Goal: Task Accomplishment & Management: Use online tool/utility

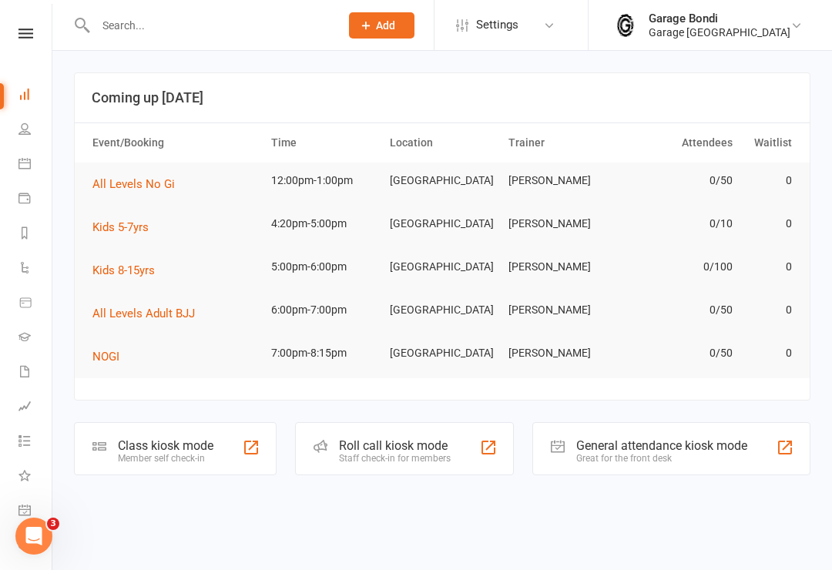
click at [178, 35] on input "text" at bounding box center [210, 26] width 238 height 22
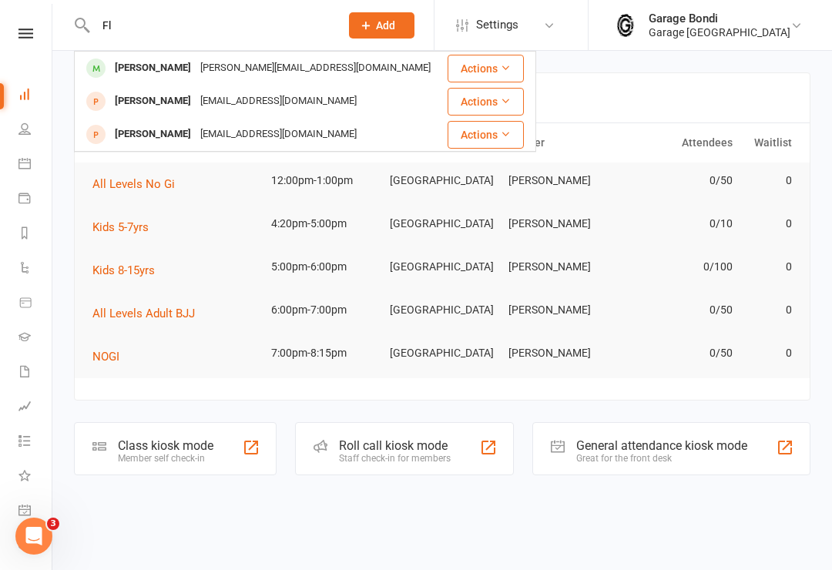
type input "F"
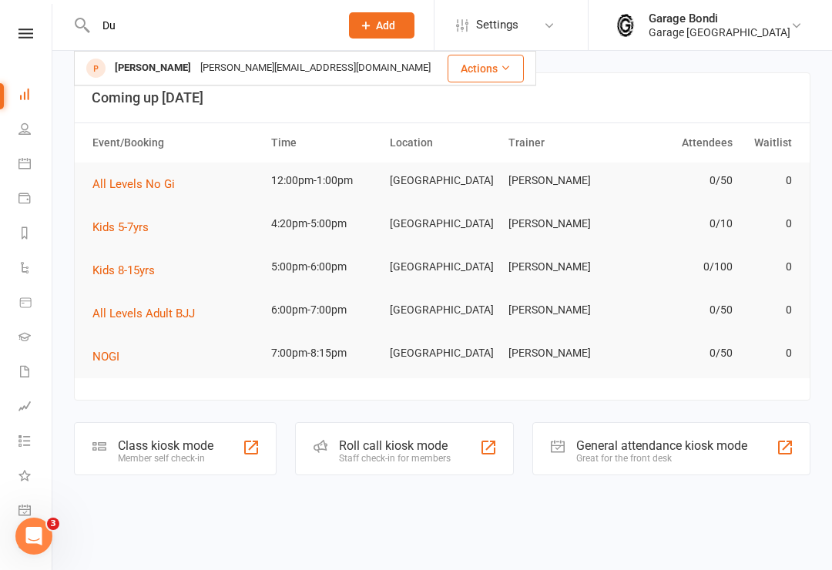
type input "D"
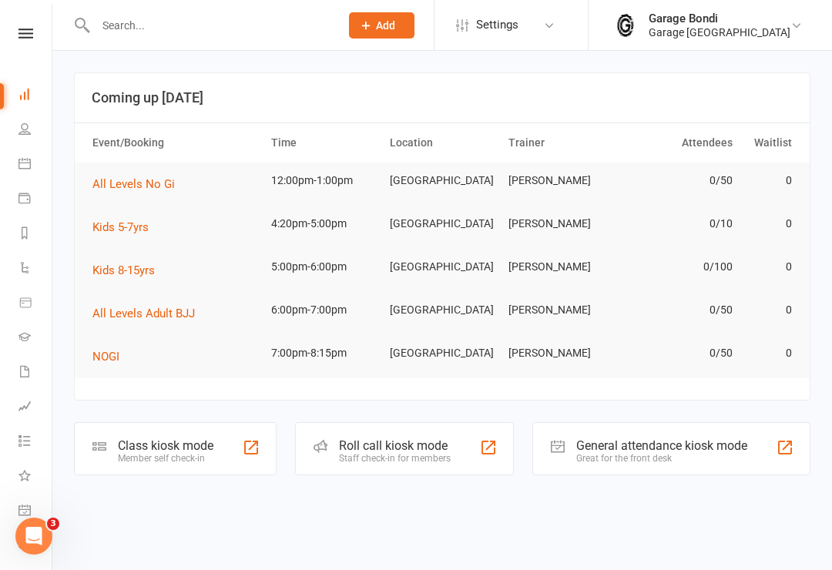
click at [25, 152] on link "Calendar" at bounding box center [35, 165] width 35 height 35
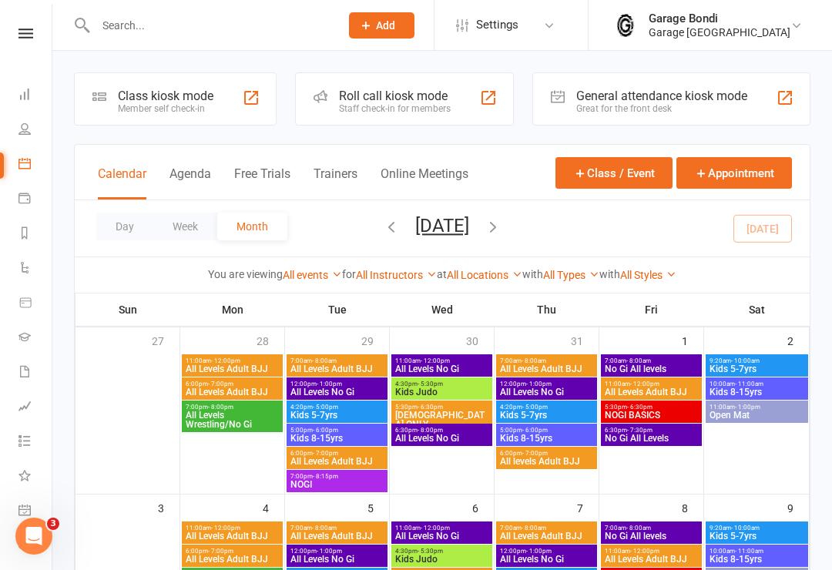
click at [194, 112] on div "Member self check-in" at bounding box center [166, 108] width 96 height 11
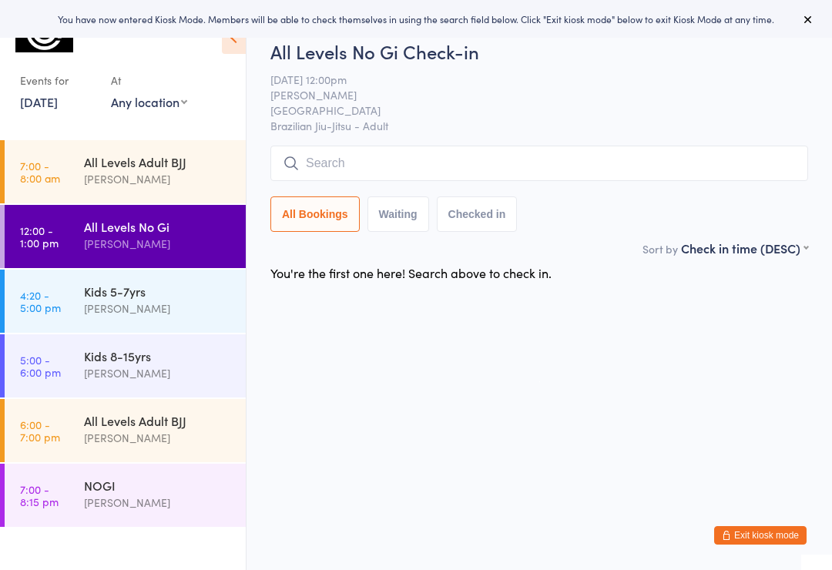
click at [178, 428] on div "All Levels Adult BJJ" at bounding box center [158, 420] width 149 height 17
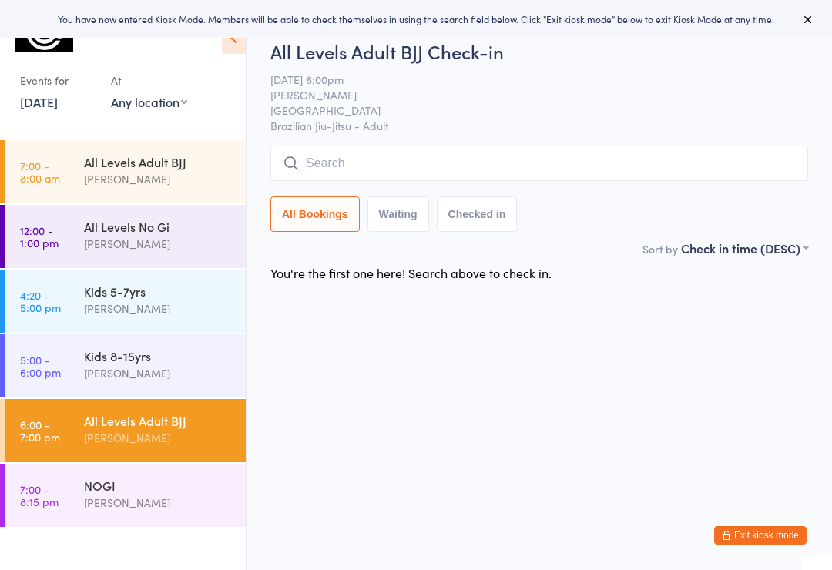
click at [342, 163] on input "search" at bounding box center [539, 163] width 538 height 35
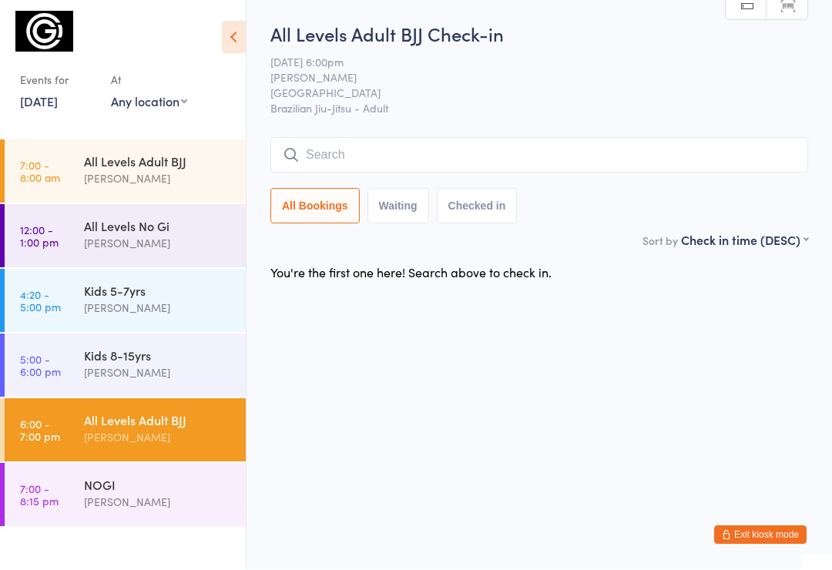
click at [171, 220] on div "All Levels No Gi" at bounding box center [158, 226] width 149 height 17
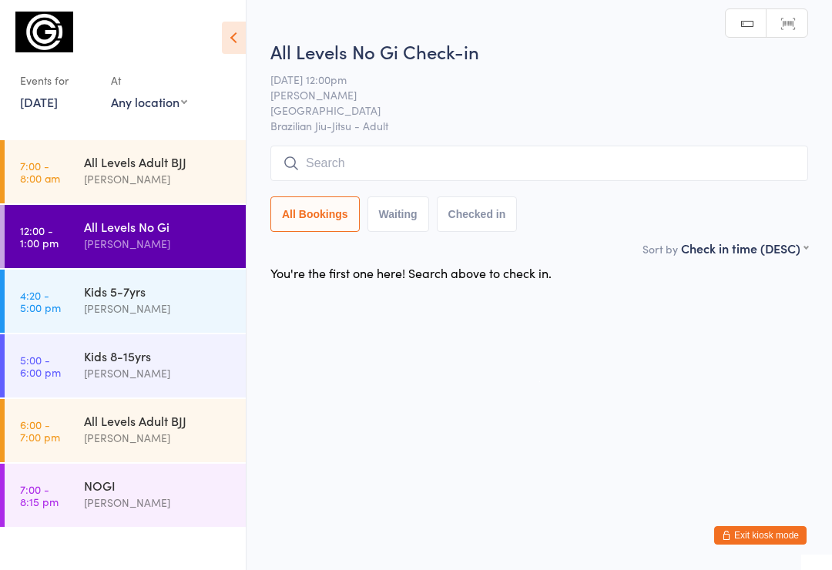
click at [757, 535] on button "Exit kiosk mode" at bounding box center [760, 535] width 92 height 18
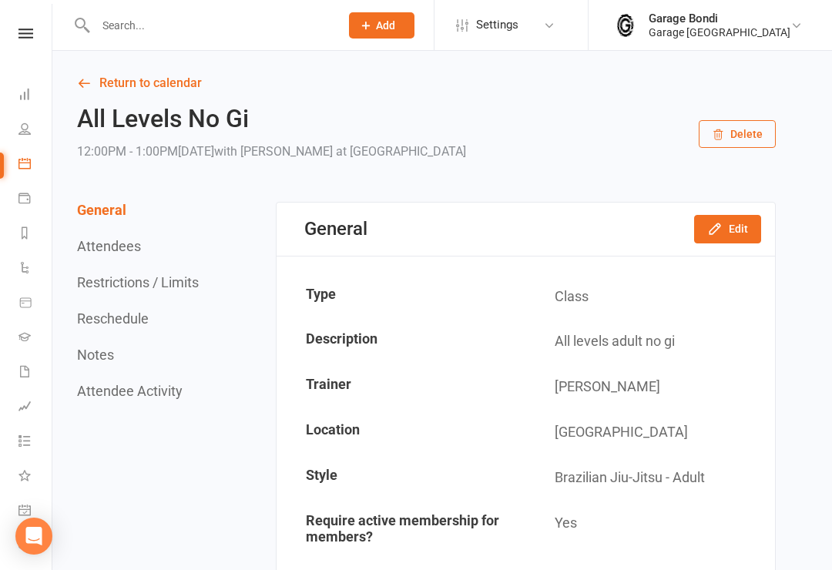
click at [179, 28] on input "text" at bounding box center [210, 26] width 238 height 22
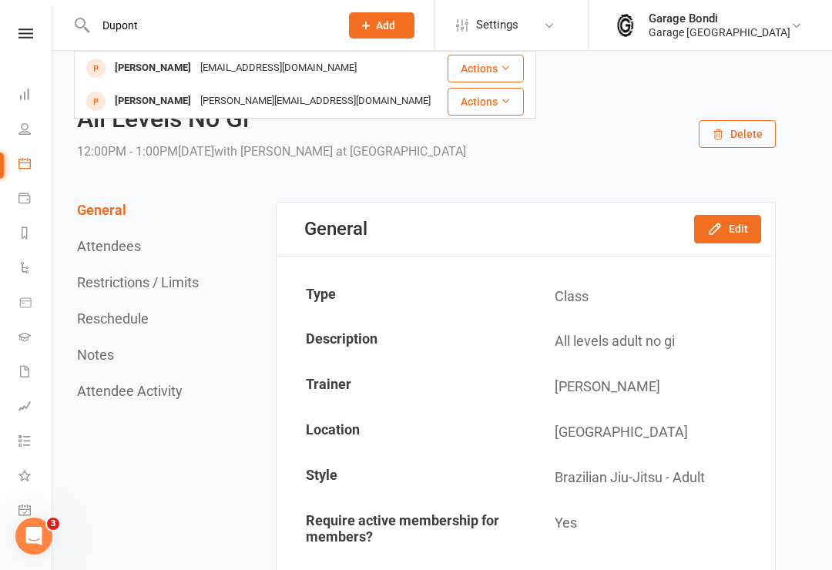
type input "Dupont"
click at [158, 64] on div "[PERSON_NAME]" at bounding box center [153, 68] width 86 height 22
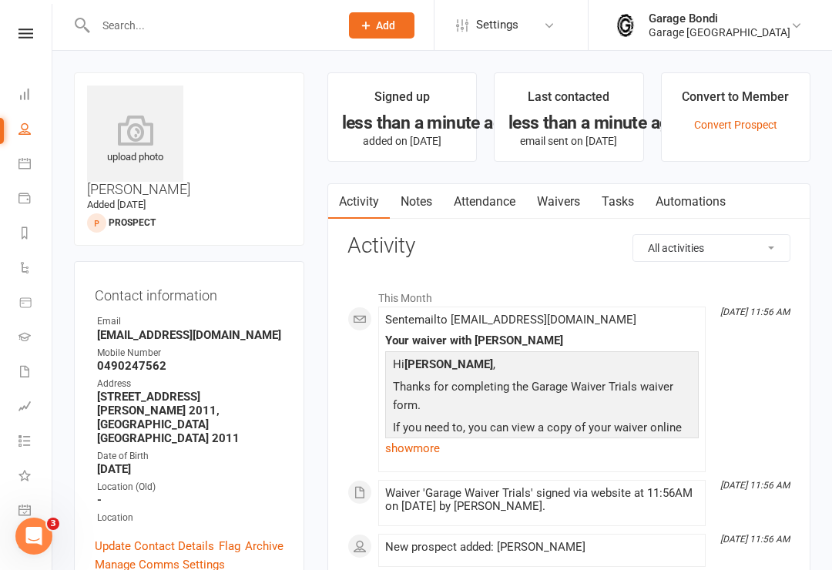
click at [730, 127] on link "Convert Prospect" at bounding box center [735, 125] width 83 height 12
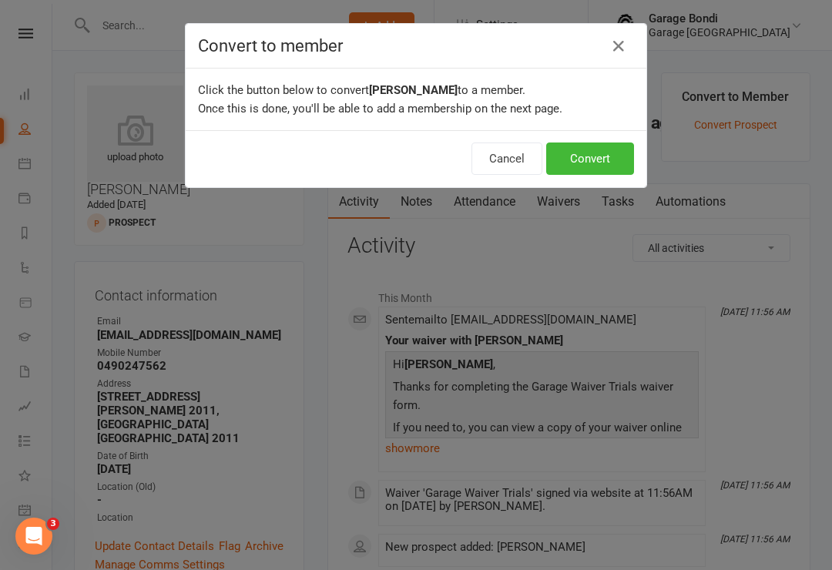
click at [595, 162] on button "Convert" at bounding box center [590, 159] width 88 height 32
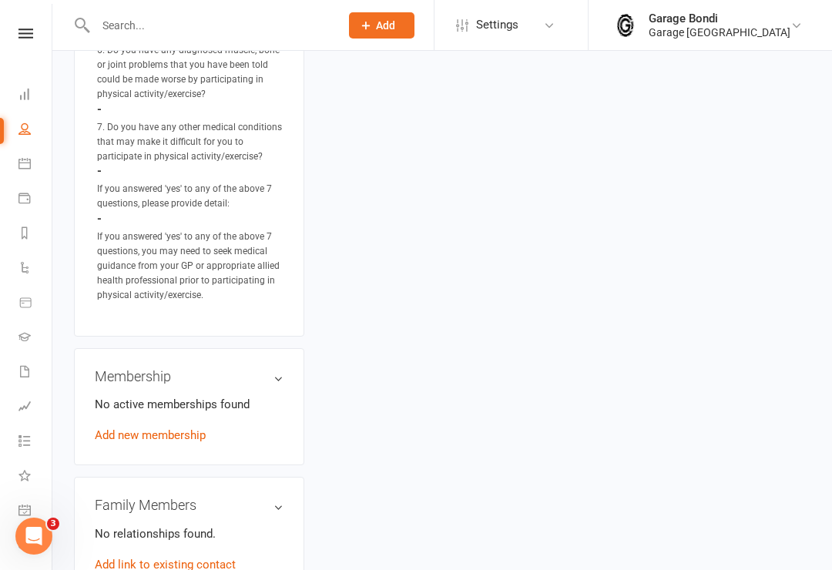
scroll to position [1110, 0]
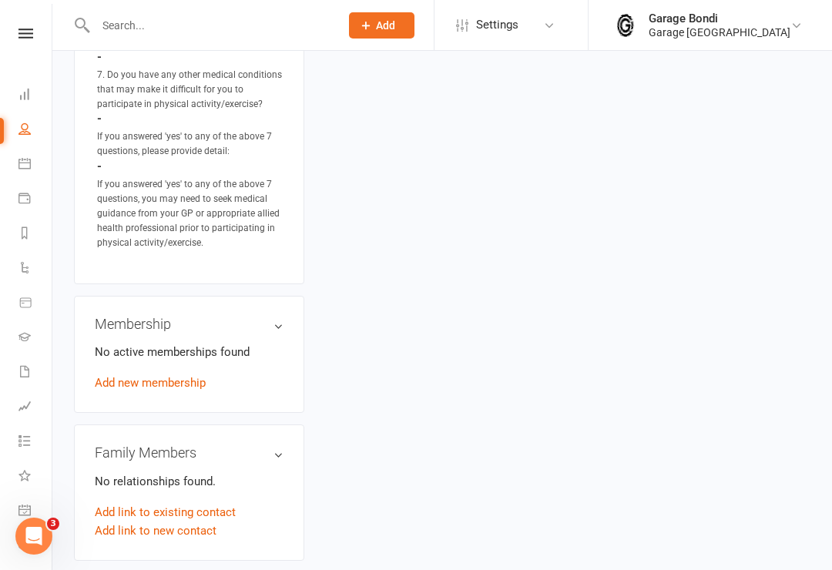
click at [153, 376] on link "Add new membership" at bounding box center [150, 383] width 111 height 14
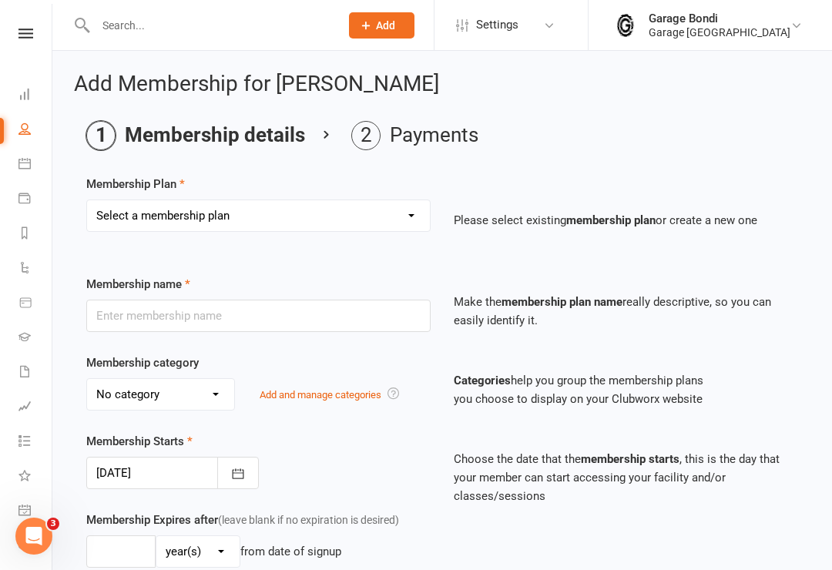
click at [412, 215] on select "Select a membership plan Create new Membership Plan 12 month contract - kids we…" at bounding box center [258, 215] width 343 height 31
select select "7"
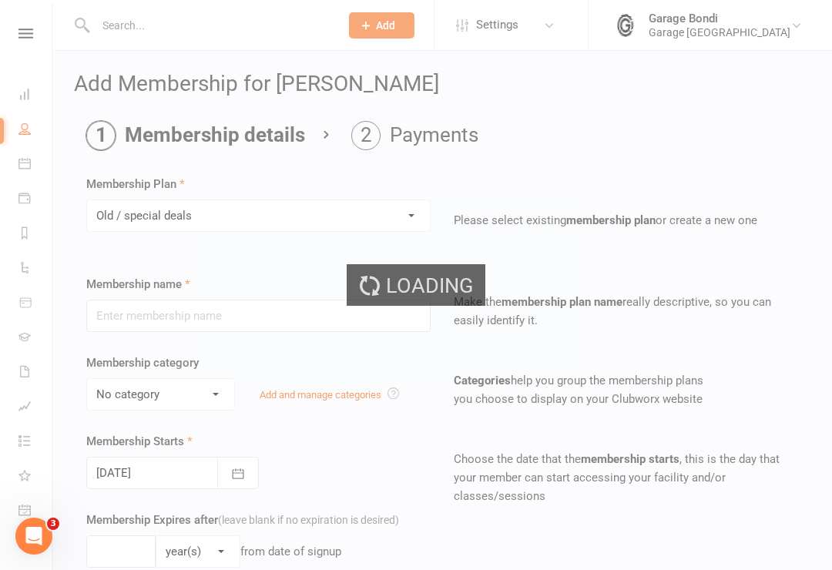
type input "Old / special deals"
select select "4"
type input "0"
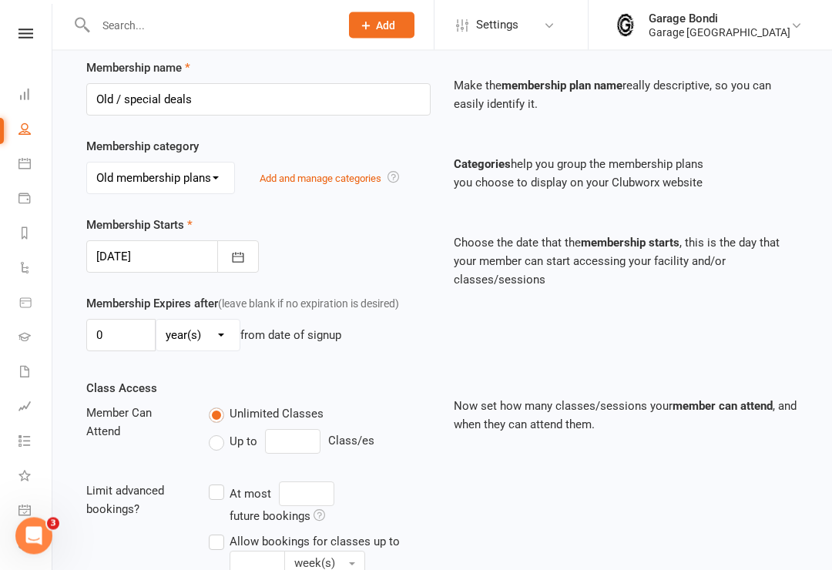
scroll to position [216, 0]
click at [221, 334] on select "day(s) week(s) month(s) year(s)" at bounding box center [197, 335] width 83 height 31
select select "1"
click at [131, 335] on input "0" at bounding box center [120, 335] width 69 height 32
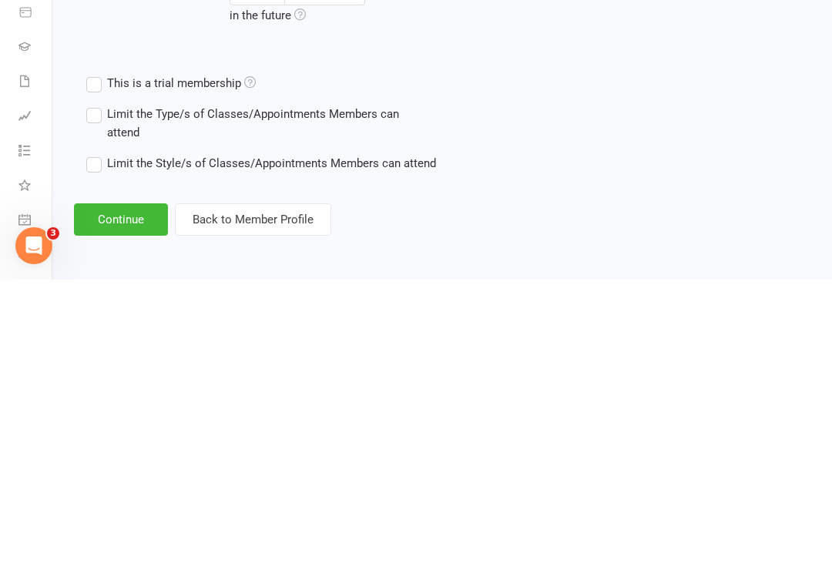
type input "2"
click at [114, 494] on button "Continue" at bounding box center [121, 510] width 94 height 32
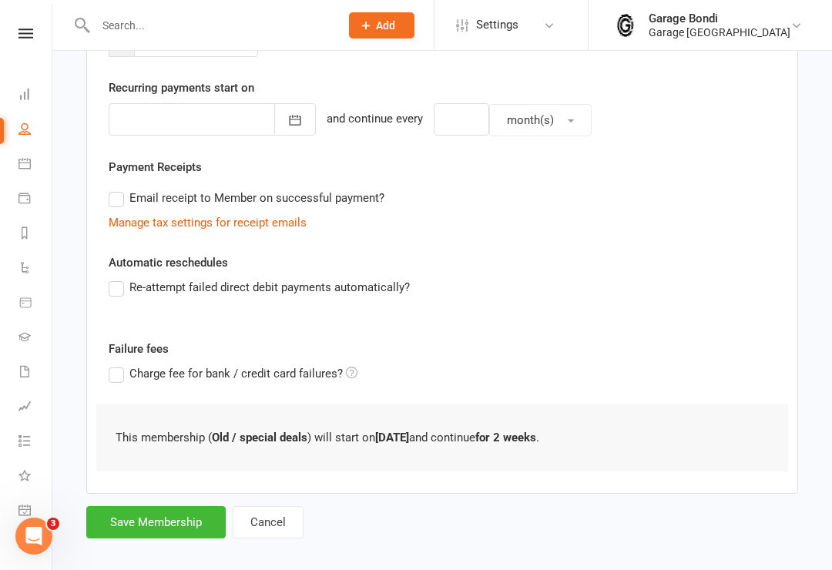
scroll to position [354, 0]
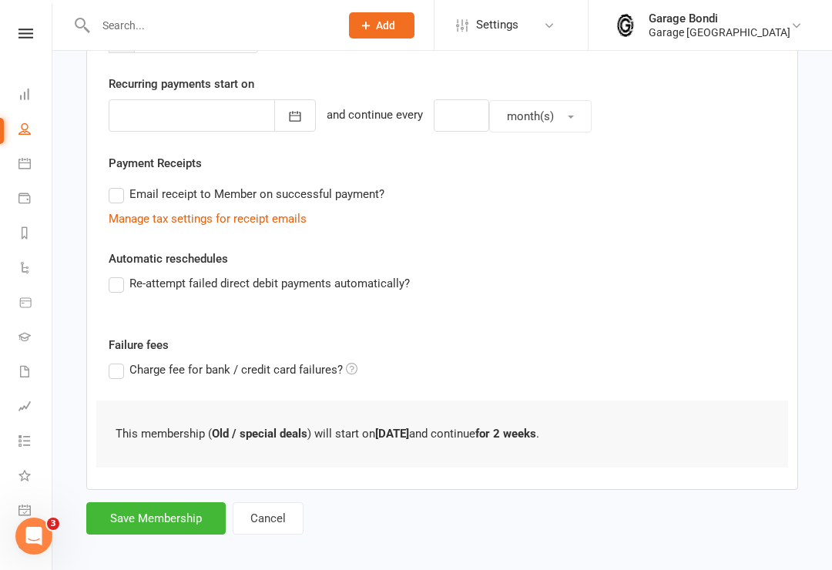
click at [174, 528] on button "Save Membership" at bounding box center [155, 518] width 139 height 32
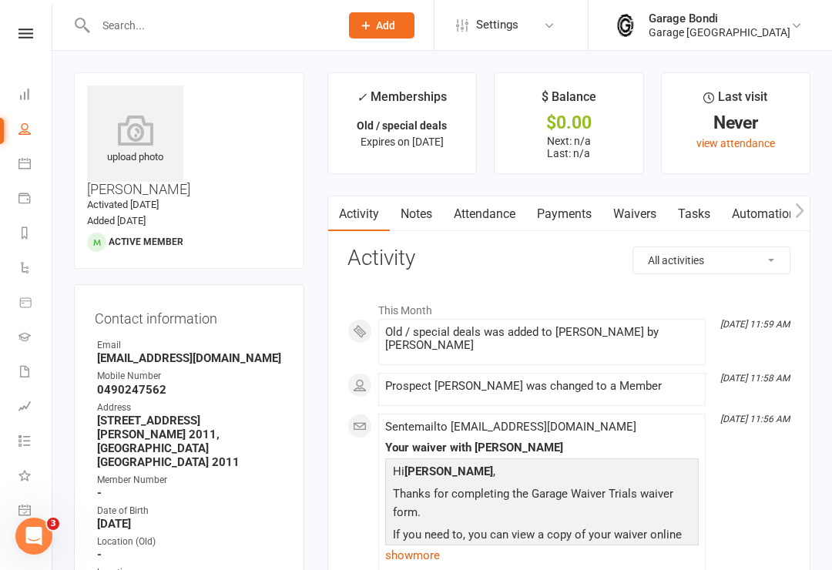
click at [30, 173] on link "Calendar" at bounding box center [35, 165] width 35 height 35
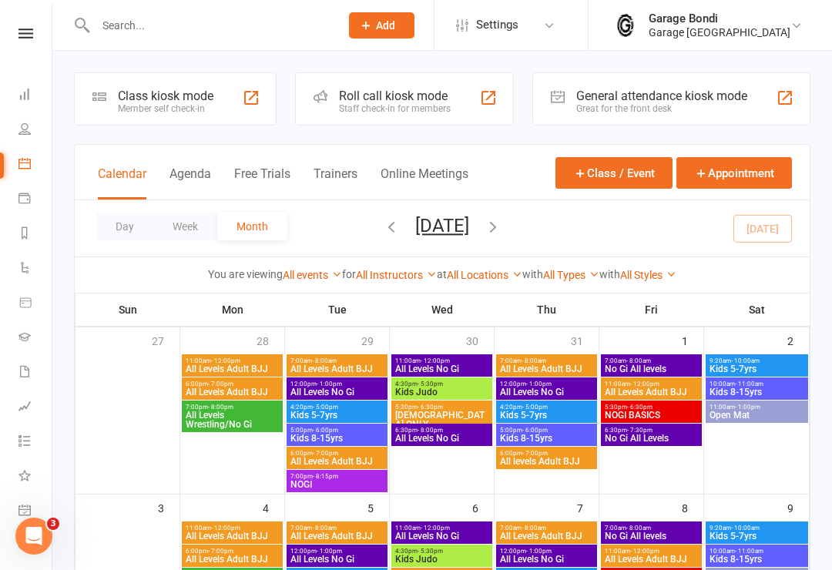
click at [172, 109] on div "Member self check-in" at bounding box center [166, 108] width 96 height 11
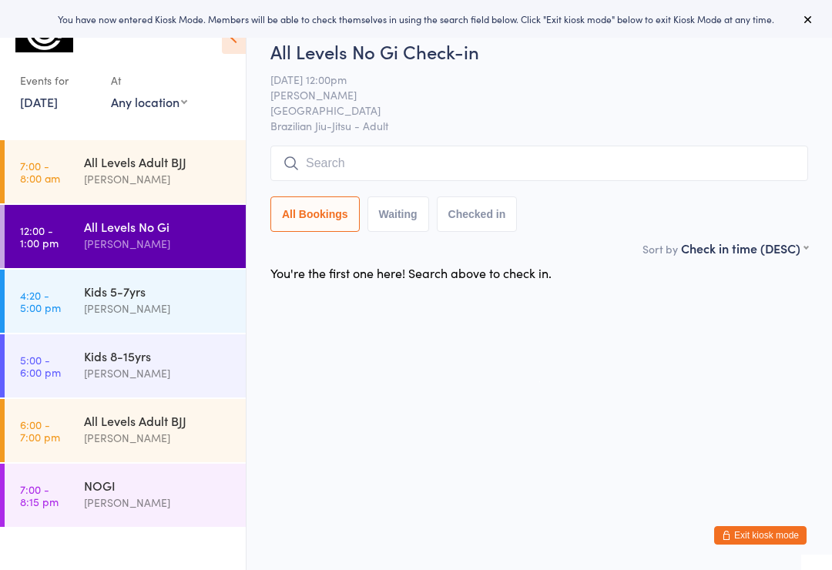
click at [360, 173] on input "search" at bounding box center [539, 163] width 538 height 35
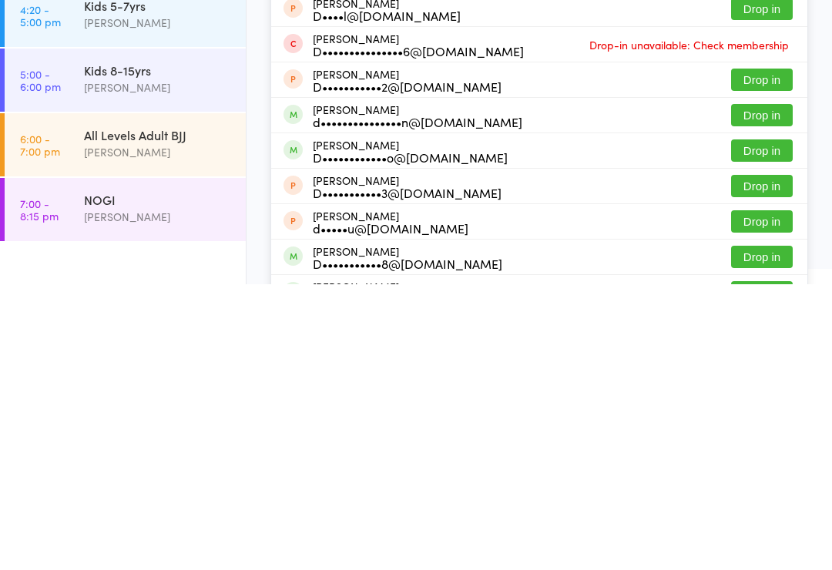
type input "Dan"
click at [759, 425] on button "Drop in" at bounding box center [762, 436] width 62 height 22
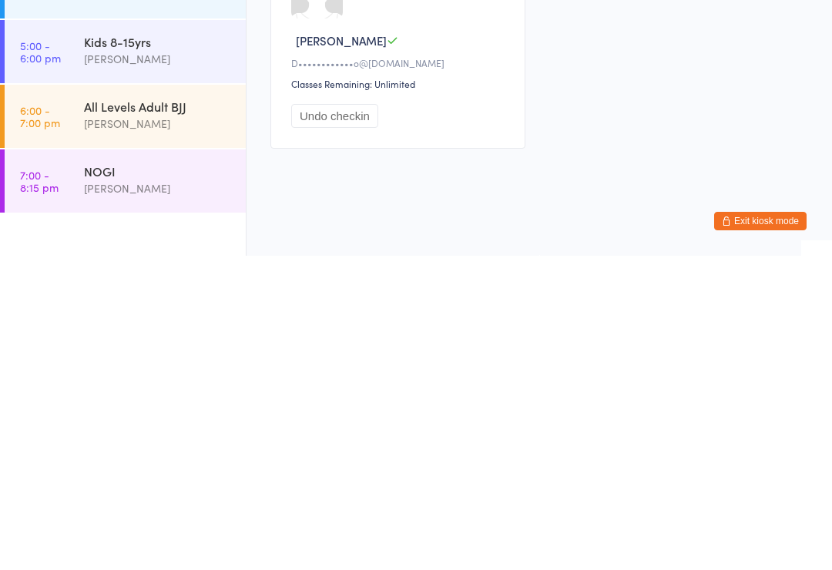
scroll to position [29, 0]
click at [757, 526] on button "Exit kiosk mode" at bounding box center [760, 535] width 92 height 18
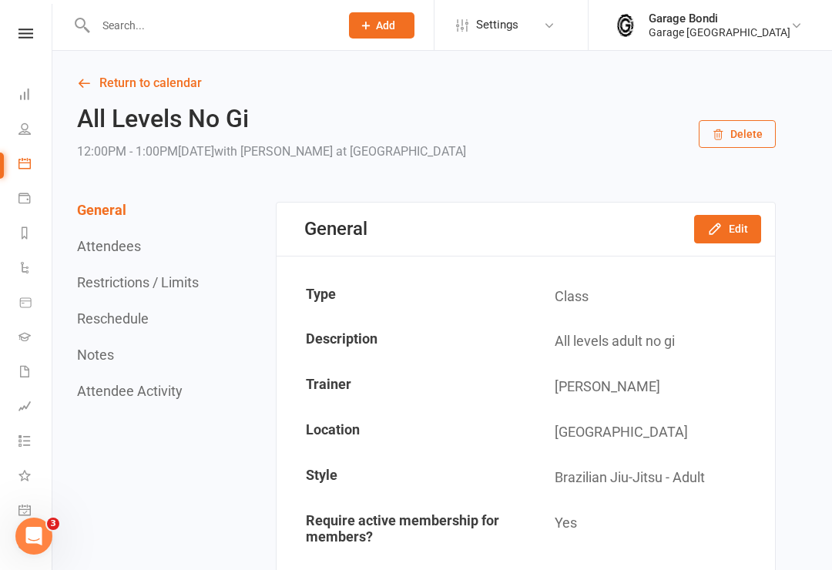
click at [139, 26] on input "text" at bounding box center [210, 26] width 238 height 22
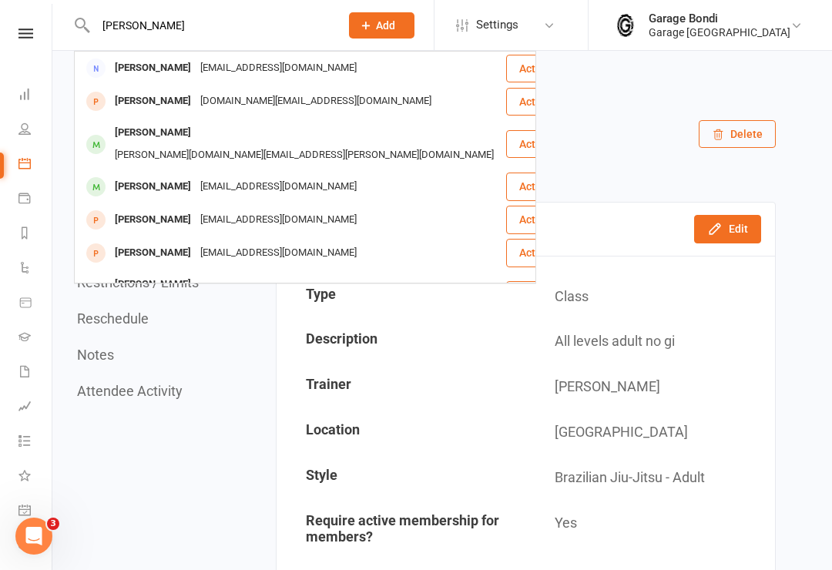
type input "Dan"
click at [145, 129] on div "Daniel So" at bounding box center [153, 133] width 86 height 22
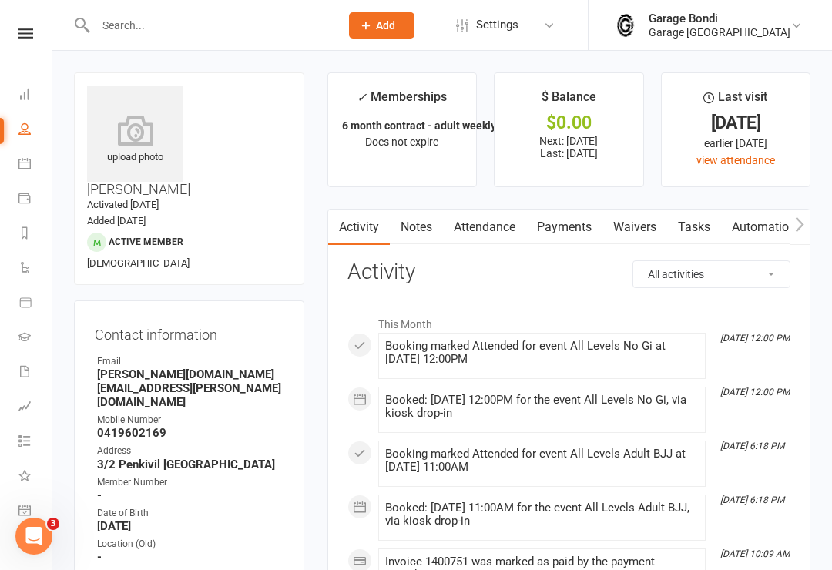
click at [123, 140] on icon at bounding box center [135, 130] width 96 height 31
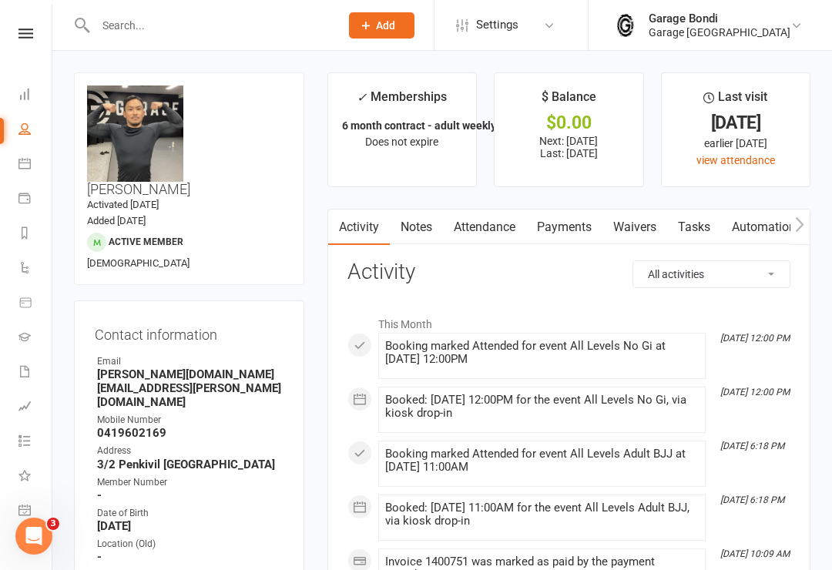
click at [188, 21] on input "text" at bounding box center [210, 26] width 238 height 22
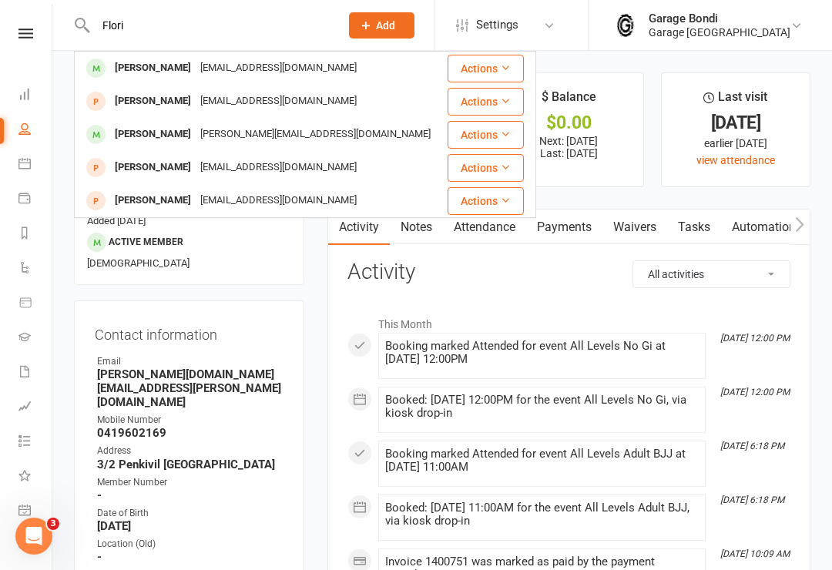
type input "Flori"
click at [139, 74] on div "[PERSON_NAME]" at bounding box center [153, 68] width 86 height 22
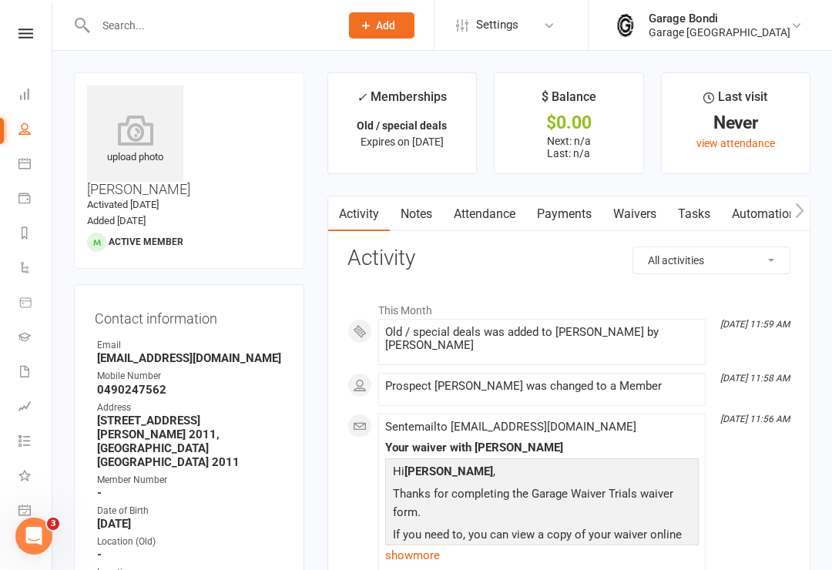
click at [133, 146] on icon at bounding box center [135, 130] width 96 height 31
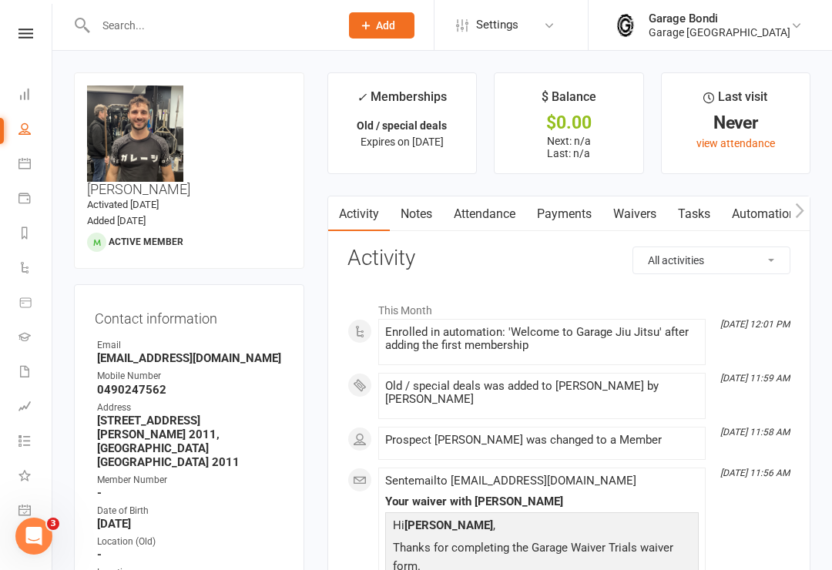
click at [32, 166] on link "Calendar" at bounding box center [35, 165] width 35 height 35
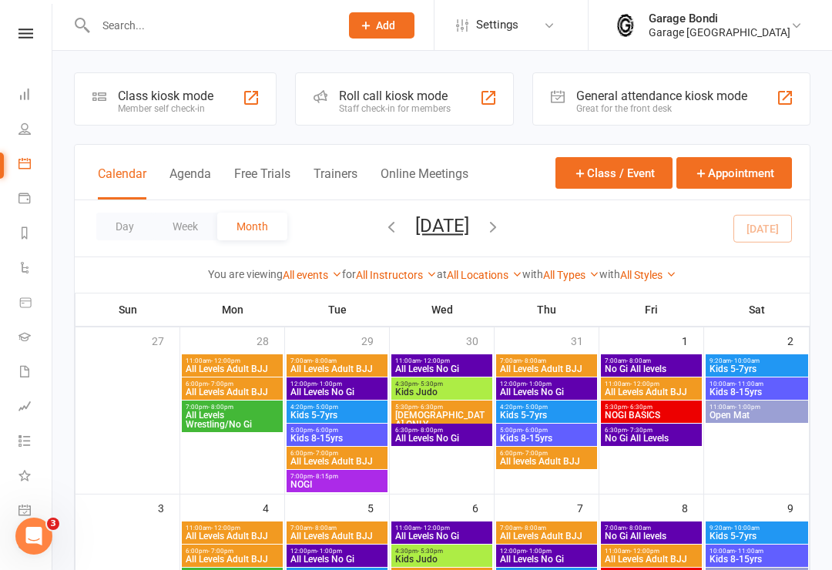
click at [169, 99] on div "Class kiosk mode" at bounding box center [166, 96] width 96 height 15
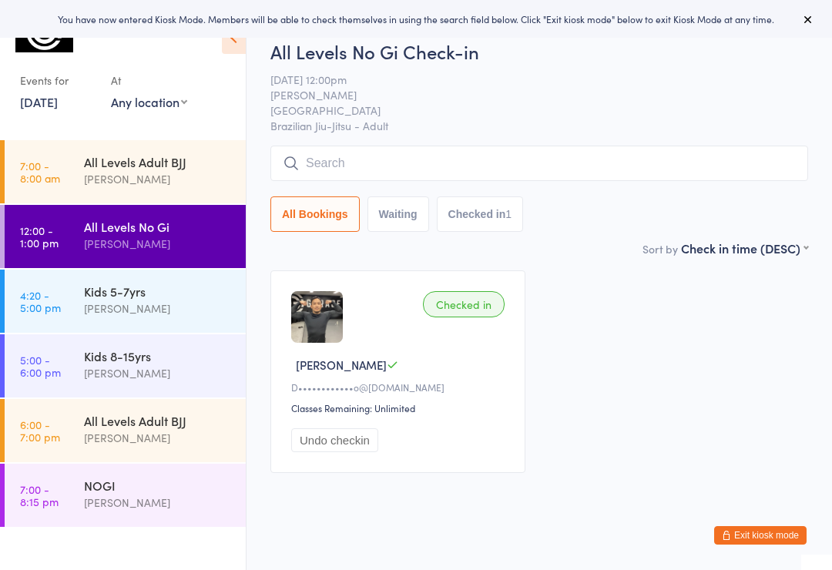
click at [367, 162] on input "search" at bounding box center [539, 163] width 538 height 35
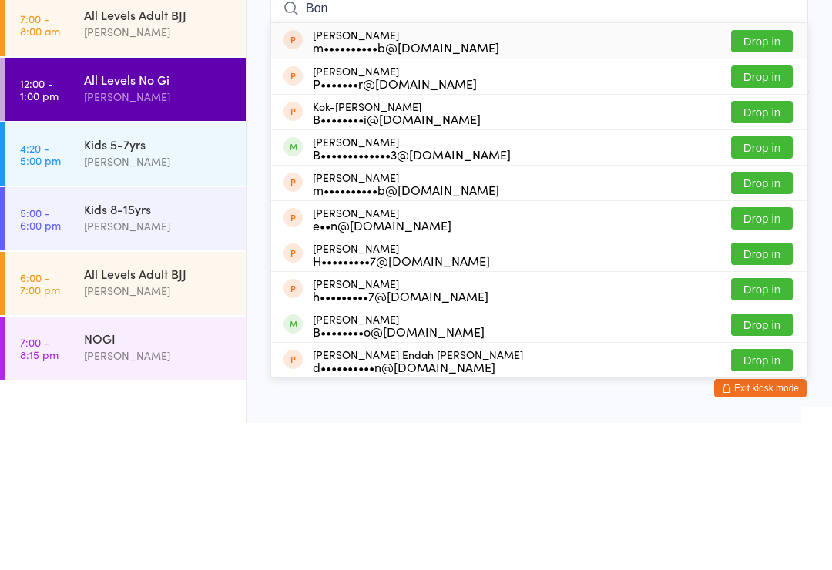
type input "Bon"
click at [761, 284] on button "Drop in" at bounding box center [762, 295] width 62 height 22
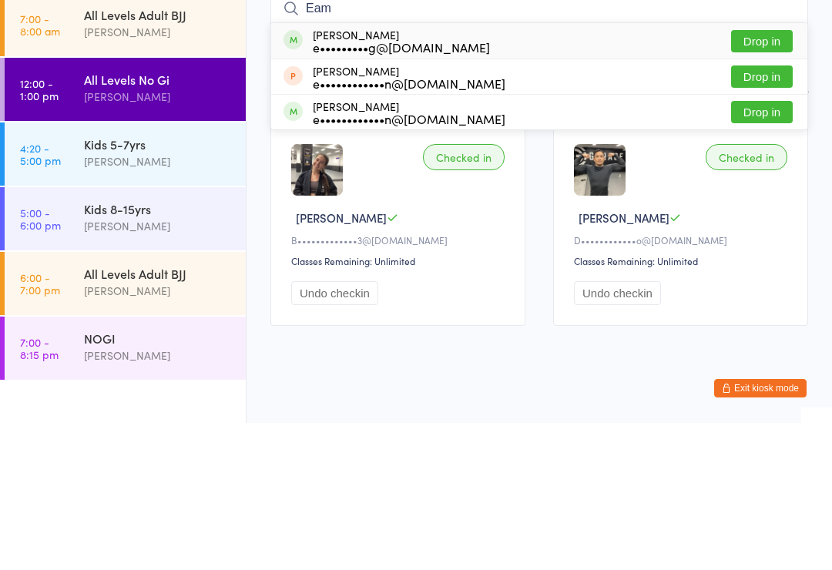
type input "Eam"
click at [756, 177] on button "Drop in" at bounding box center [762, 188] width 62 height 22
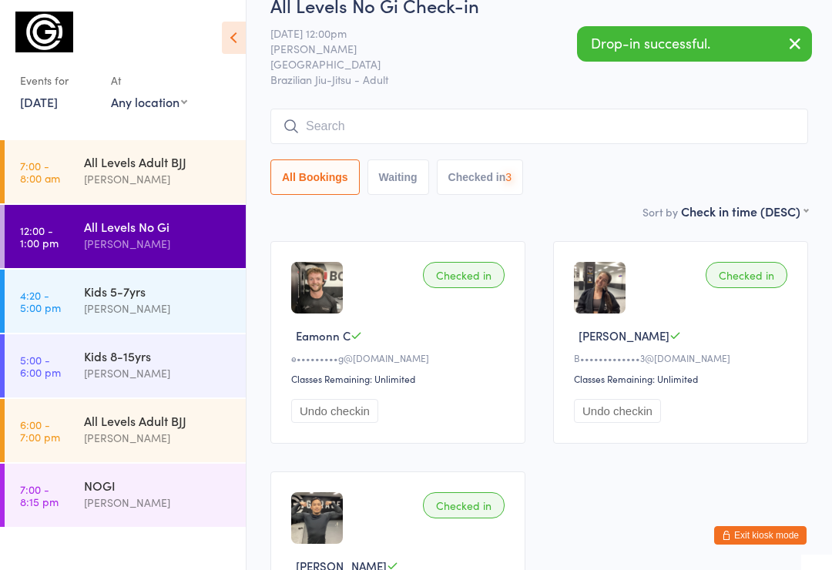
click at [377, 140] on input "search" at bounding box center [539, 126] width 538 height 35
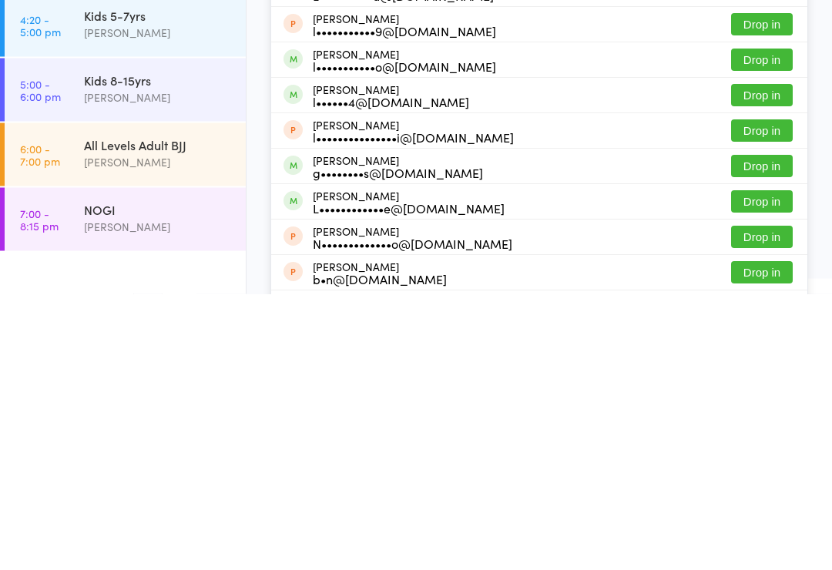
type input "[PERSON_NAME]"
click at [767, 431] on button "Drop in" at bounding box center [762, 442] width 62 height 22
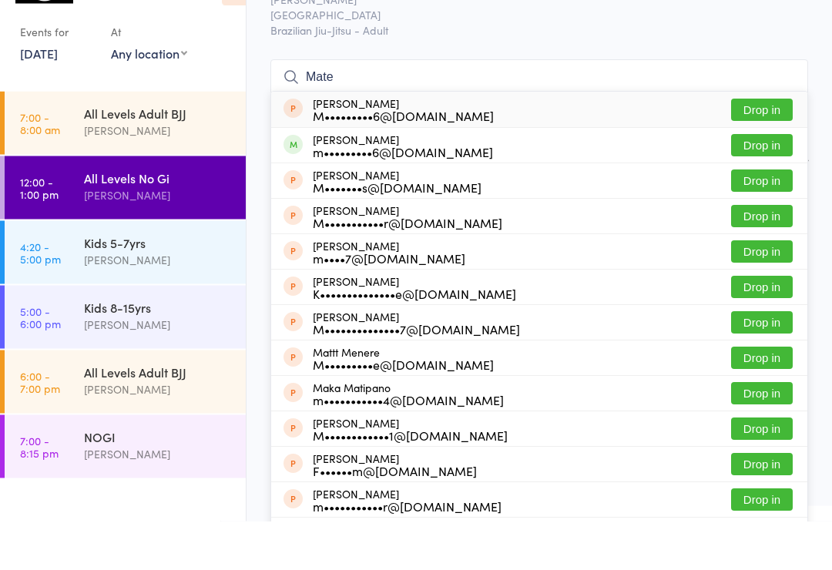
type input "Mate"
click at [766, 183] on button "Drop in" at bounding box center [762, 194] width 62 height 22
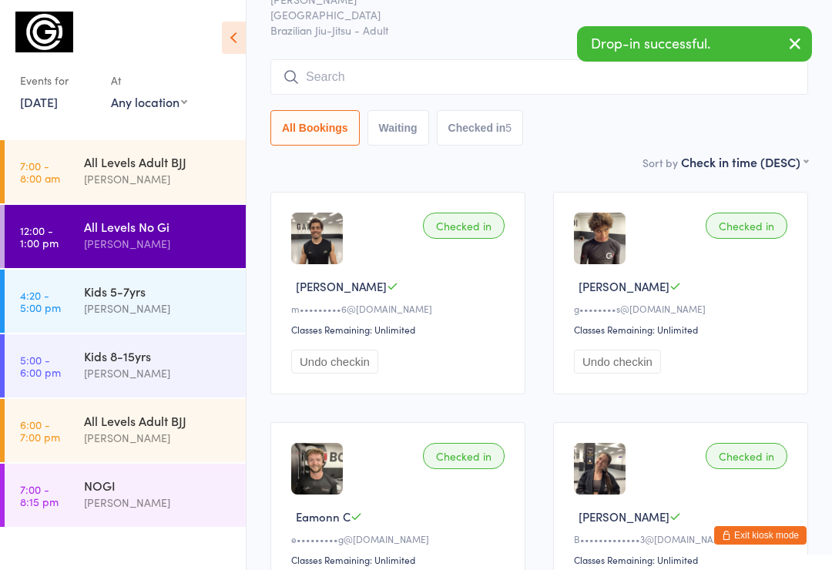
click at [385, 72] on input "search" at bounding box center [539, 76] width 538 height 35
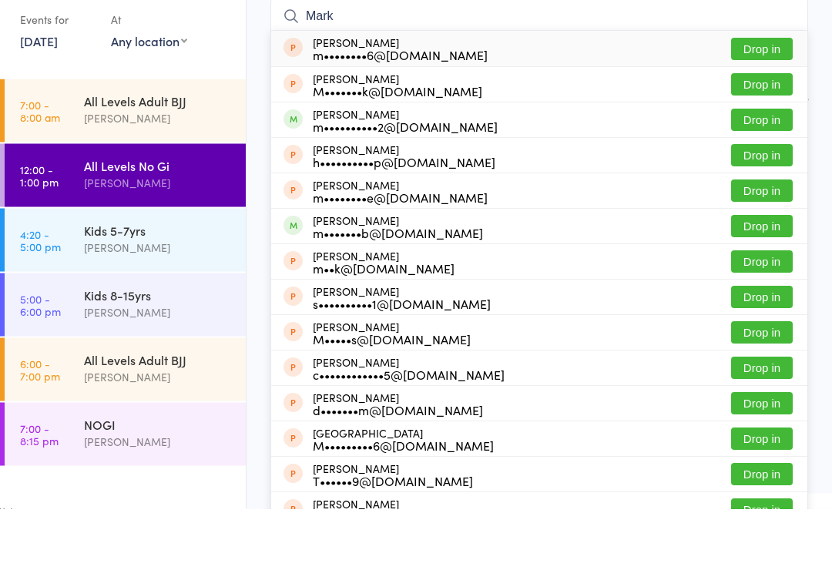
type input "Mark"
click at [767, 277] on button "Drop in" at bounding box center [762, 288] width 62 height 22
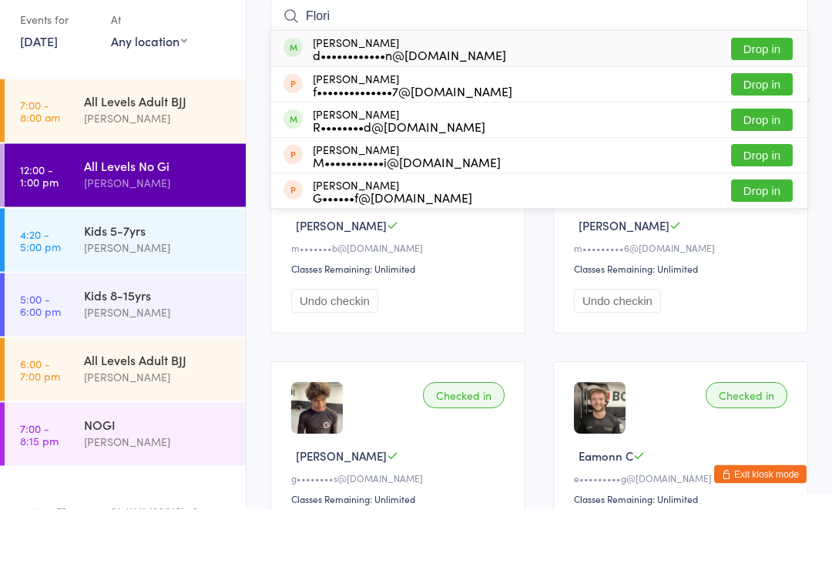
type input "Flori"
click at [763, 99] on button "Drop in" at bounding box center [762, 110] width 62 height 22
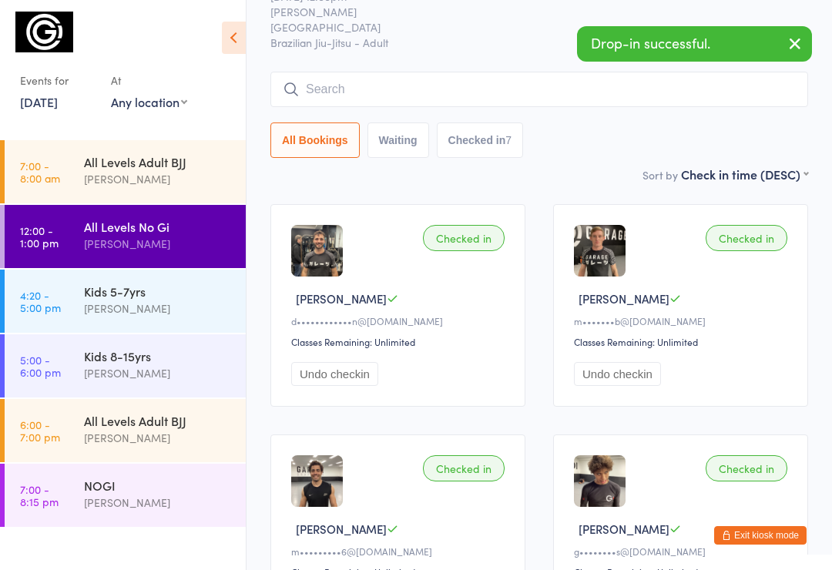
scroll to position [0, 0]
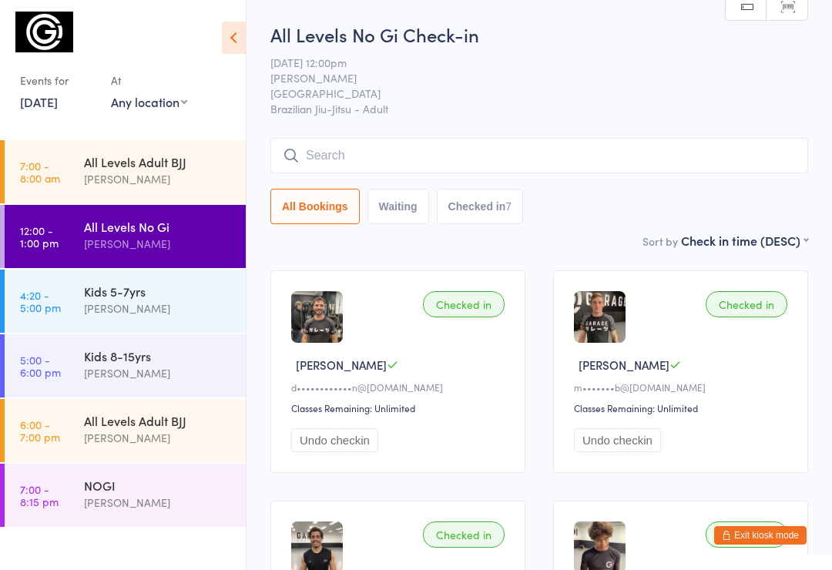
click at [131, 176] on div "[PERSON_NAME]" at bounding box center [158, 179] width 149 height 18
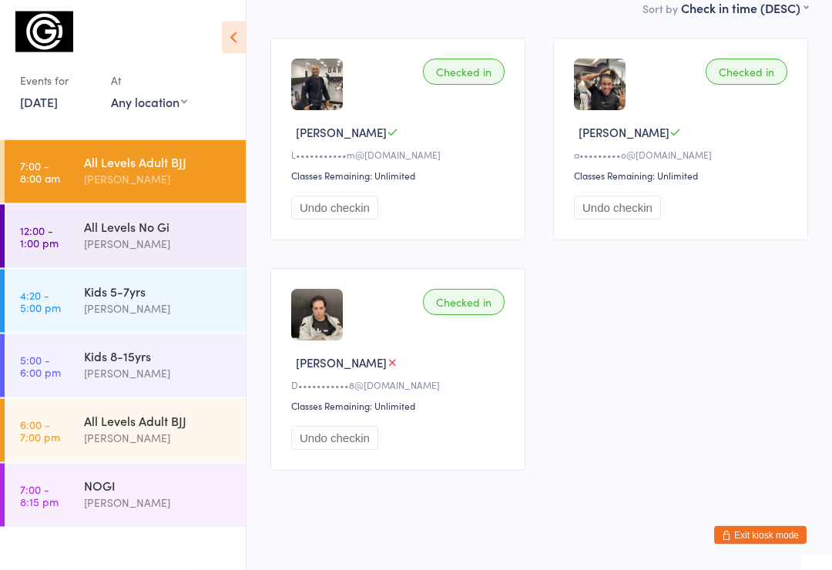
scroll to position [240, 0]
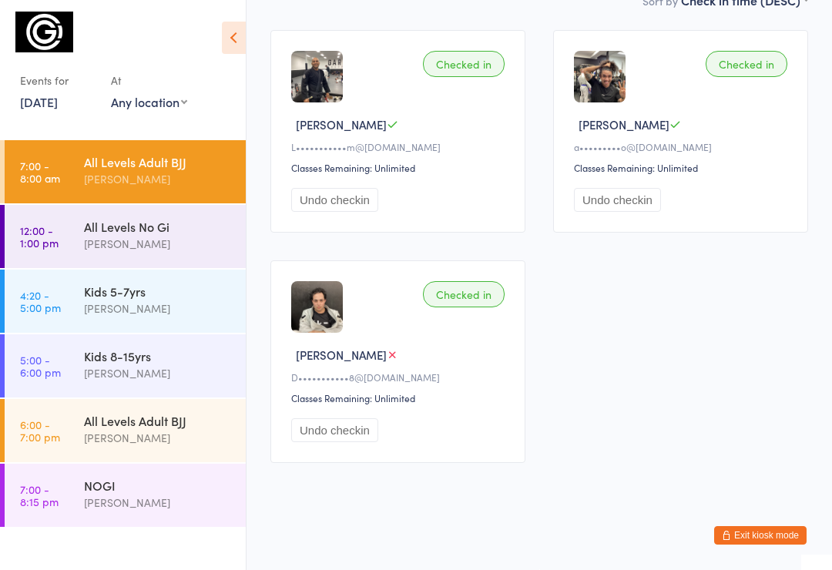
click at [118, 230] on div "All Levels No Gi" at bounding box center [158, 226] width 149 height 17
